Goal: Information Seeking & Learning: Learn about a topic

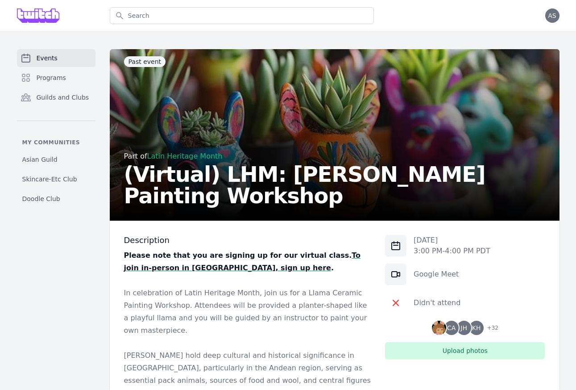
click at [75, 60] on link "Events" at bounding box center [56, 58] width 79 height 18
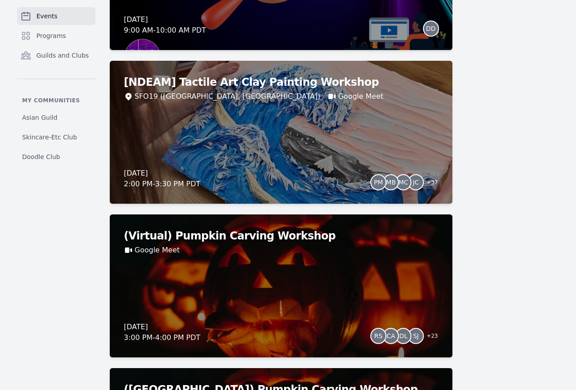
scroll to position [966, 0]
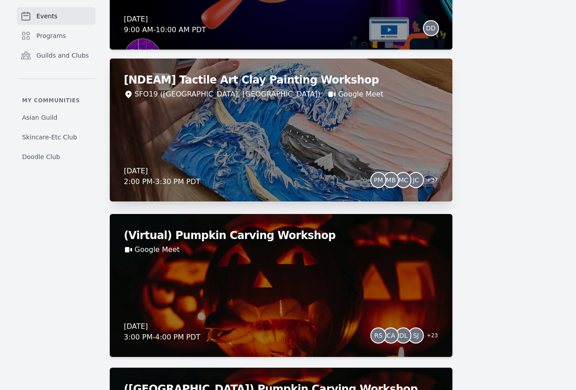
click at [301, 156] on div "[NDEAM] Tactile Art Clay Painting Workshop SFO19 (San Francisco, CA) Google Mee…" at bounding box center [281, 129] width 343 height 143
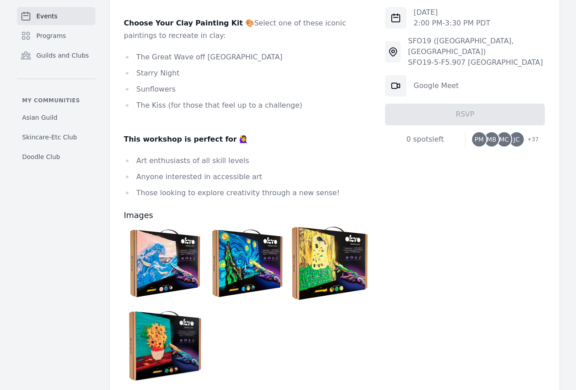
scroll to position [610, 0]
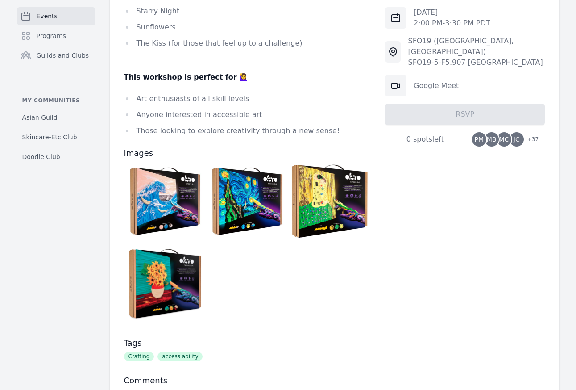
click at [166, 170] on img at bounding box center [165, 201] width 78 height 78
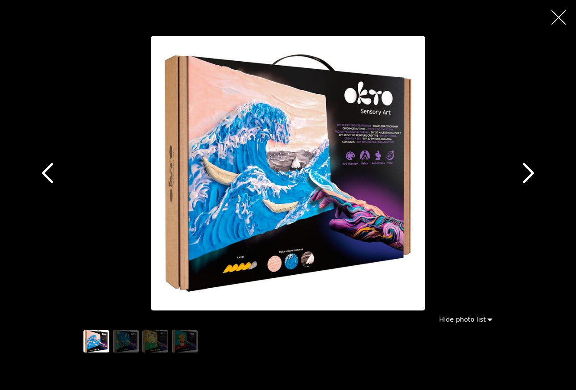
click at [277, 171] on img "button" at bounding box center [288, 173] width 274 height 274
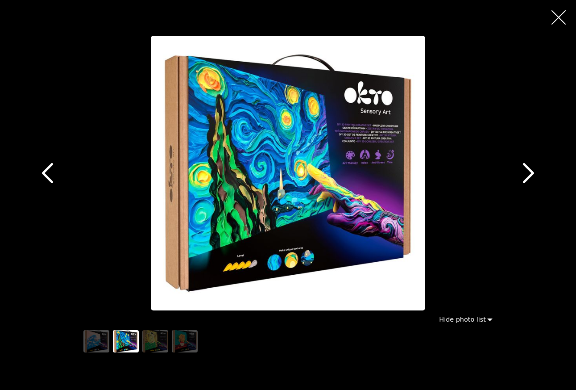
click at [276, 171] on img "button" at bounding box center [288, 173] width 274 height 274
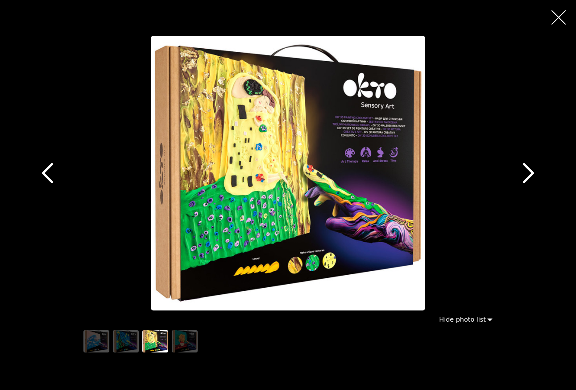
click at [276, 171] on img "button" at bounding box center [288, 173] width 274 height 274
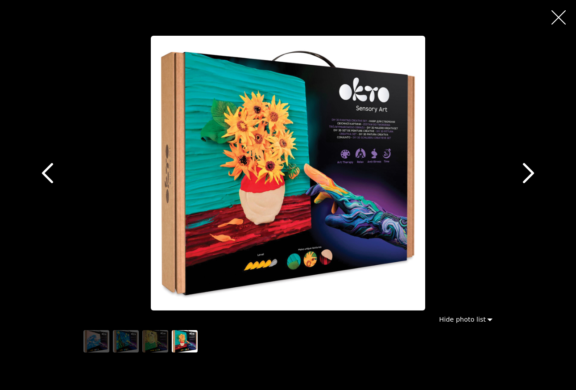
click at [276, 171] on img "button" at bounding box center [288, 173] width 274 height 274
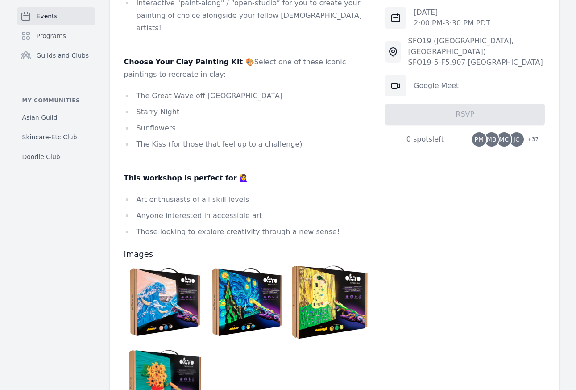
scroll to position [512, 0]
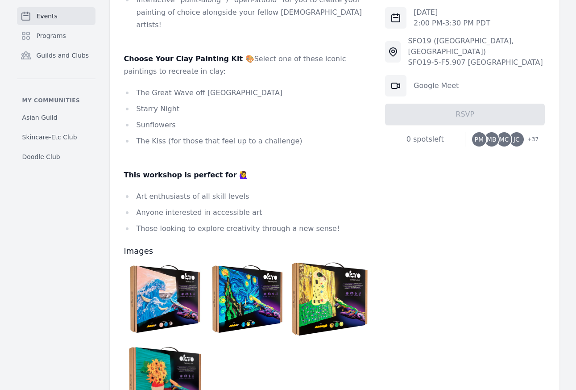
click at [343, 263] on img at bounding box center [330, 299] width 78 height 78
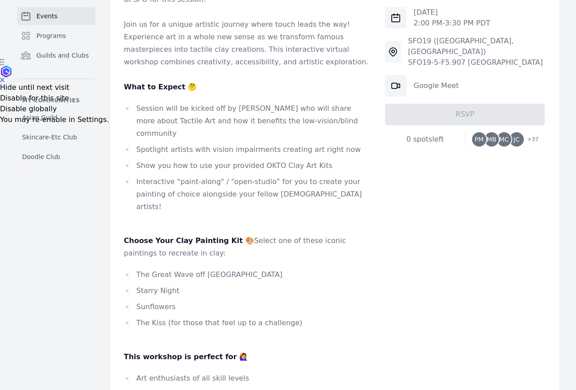
scroll to position [324, 0]
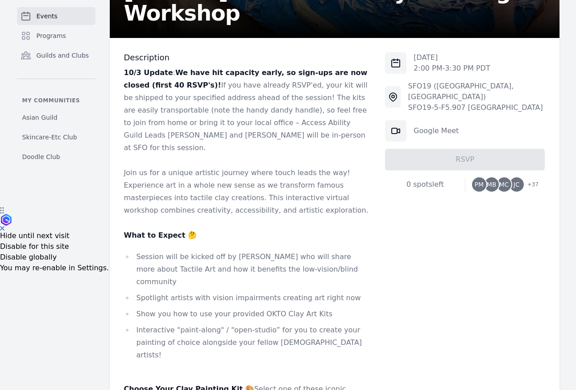
click at [49, 18] on span "Events" at bounding box center [47, 16] width 21 height 9
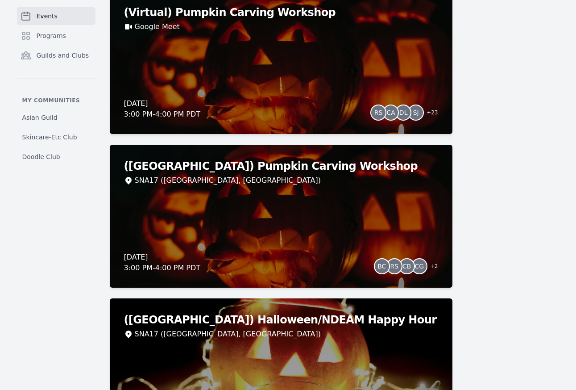
scroll to position [1189, 0]
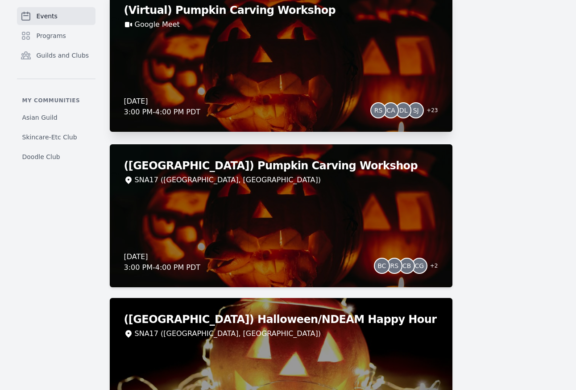
click at [275, 63] on div "(Virtual) Pumpkin Carving Workshop Google Meet Thursday, October 23, 2025 3:00 …" at bounding box center [281, 60] width 343 height 143
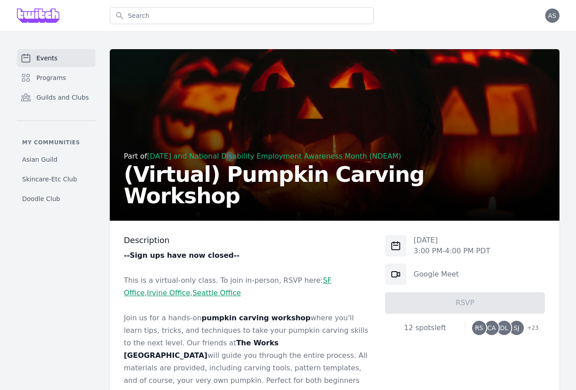
click at [69, 55] on link "Events" at bounding box center [56, 58] width 79 height 18
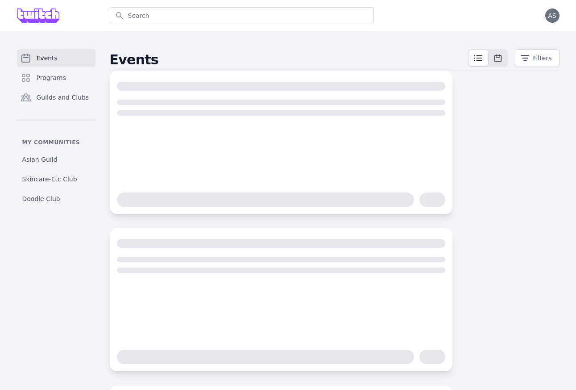
scroll to position [156, 0]
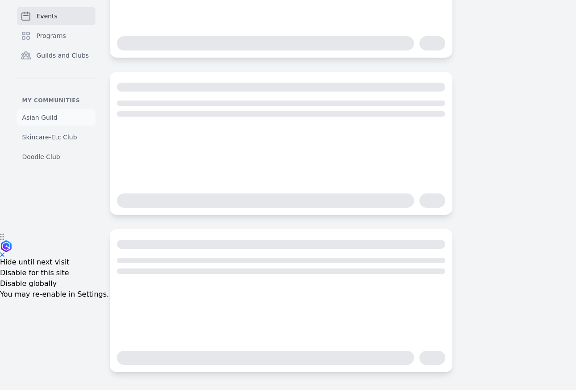
click at [39, 117] on span "Asian Guild" at bounding box center [39, 117] width 35 height 9
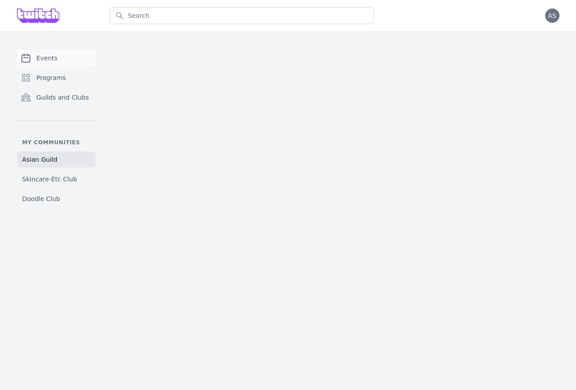
click at [40, 58] on span "Events" at bounding box center [47, 58] width 21 height 9
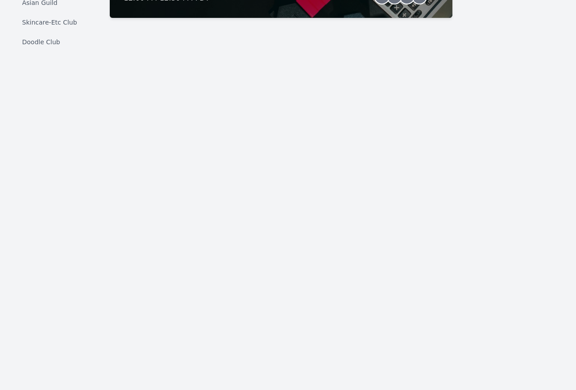
scroll to position [6644, 0]
